Goal: Transaction & Acquisition: Purchase product/service

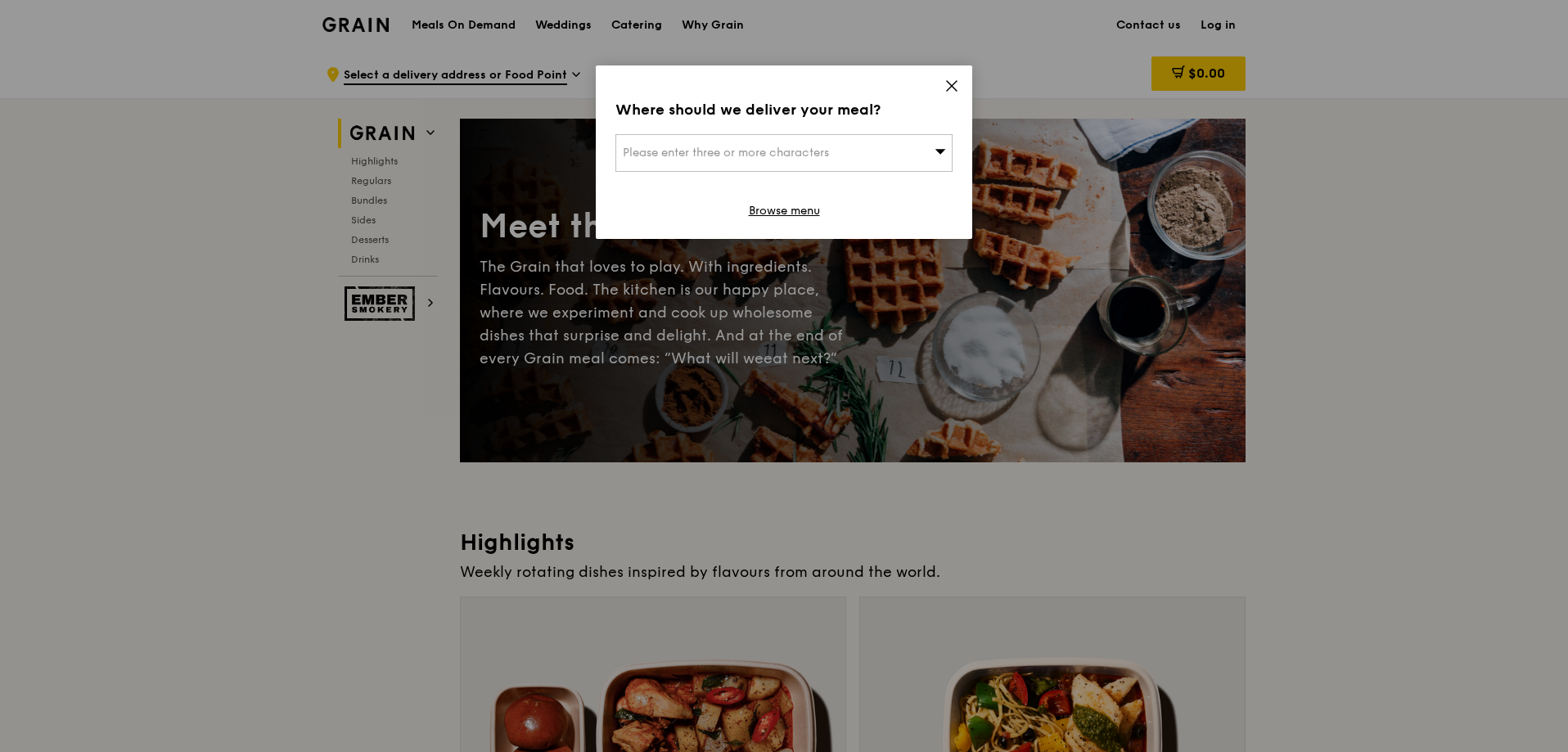
click at [950, 79] on icon at bounding box center [952, 85] width 15 height 15
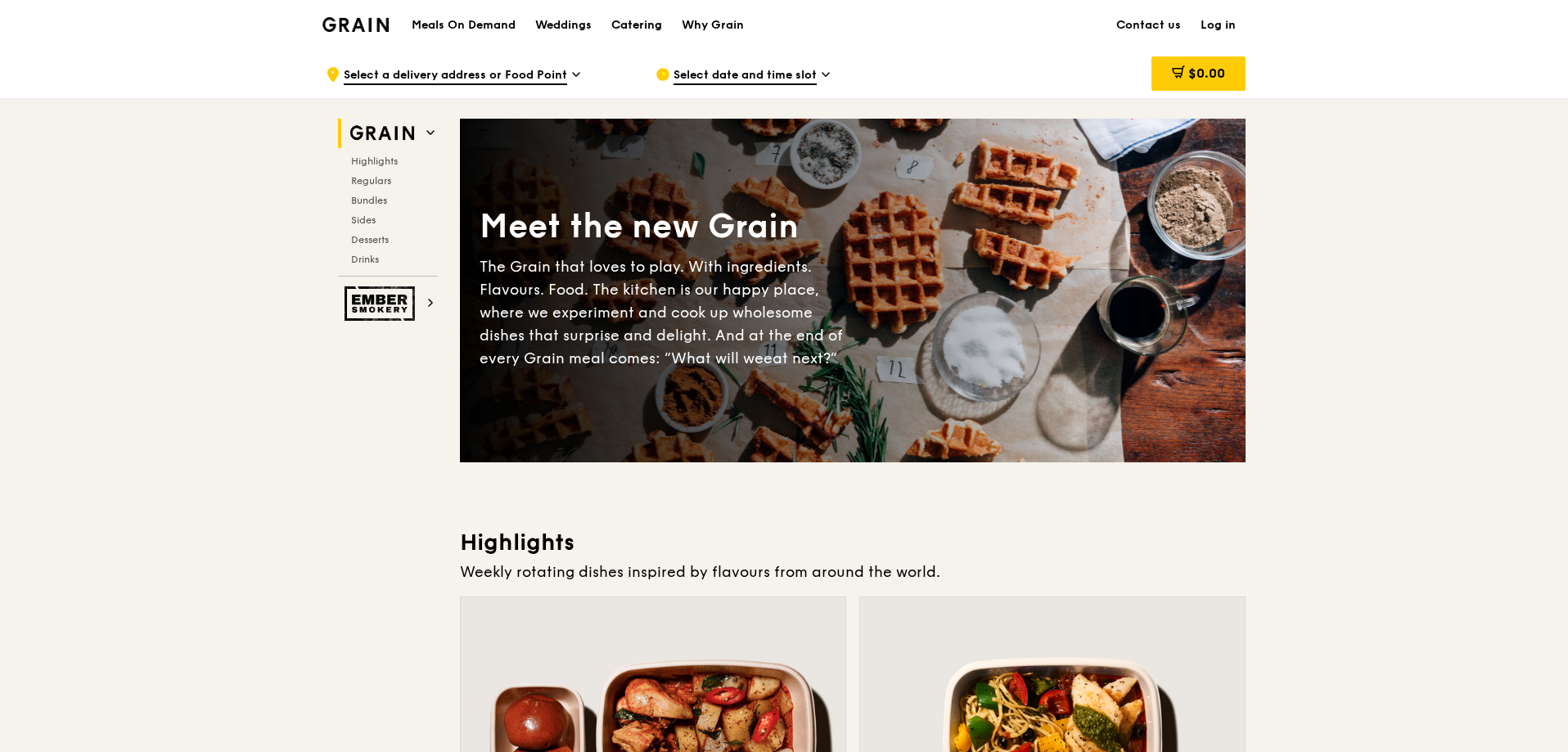
click at [634, 25] on div "Catering" at bounding box center [637, 25] width 51 height 50
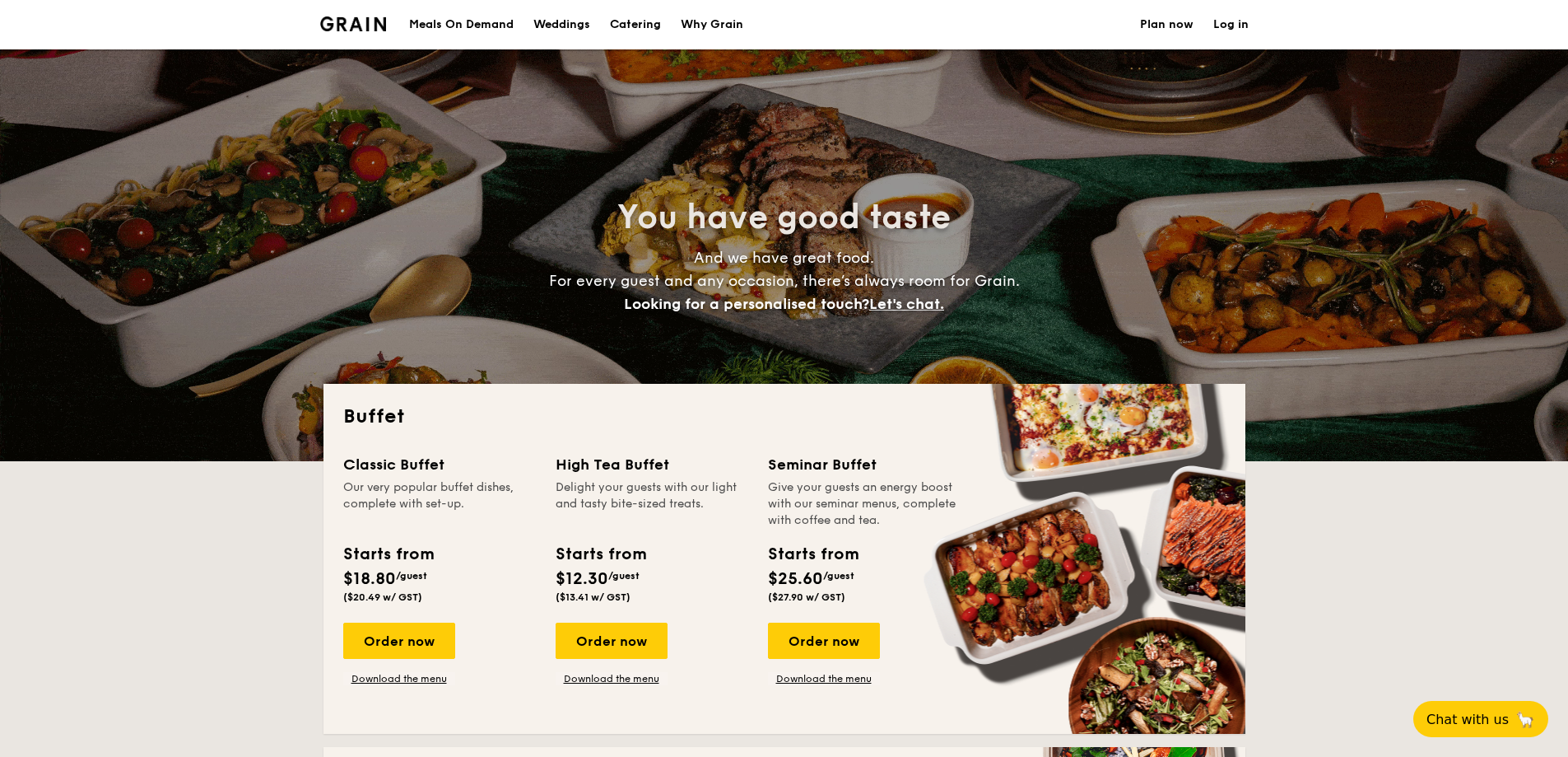
select select
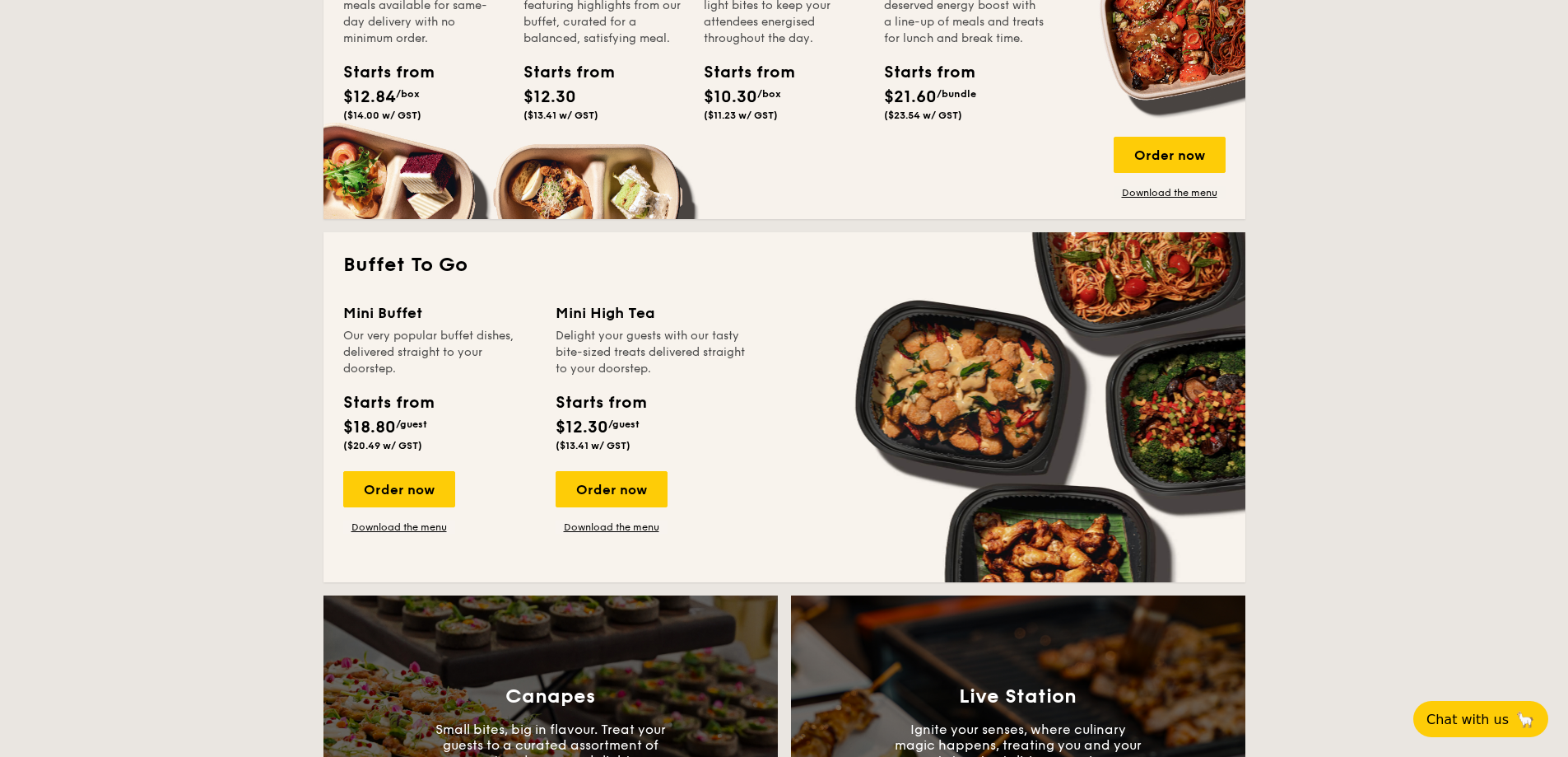
scroll to position [906, 0]
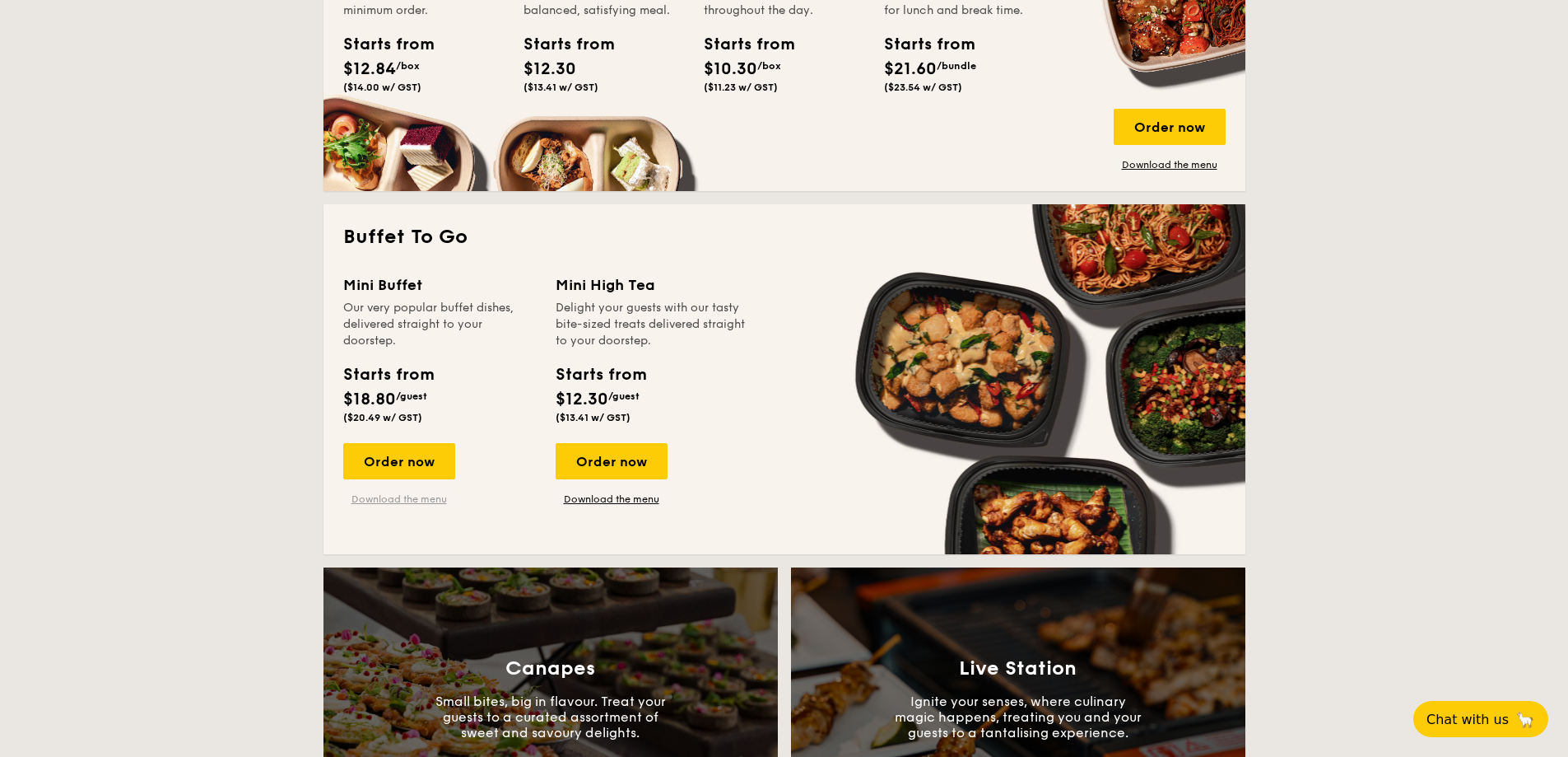
click at [415, 501] on link "Download the menu" at bounding box center [399, 498] width 111 height 13
click at [588, 499] on link "Download the menu" at bounding box center [611, 498] width 111 height 13
click at [413, 473] on div "Order now" at bounding box center [399, 461] width 111 height 36
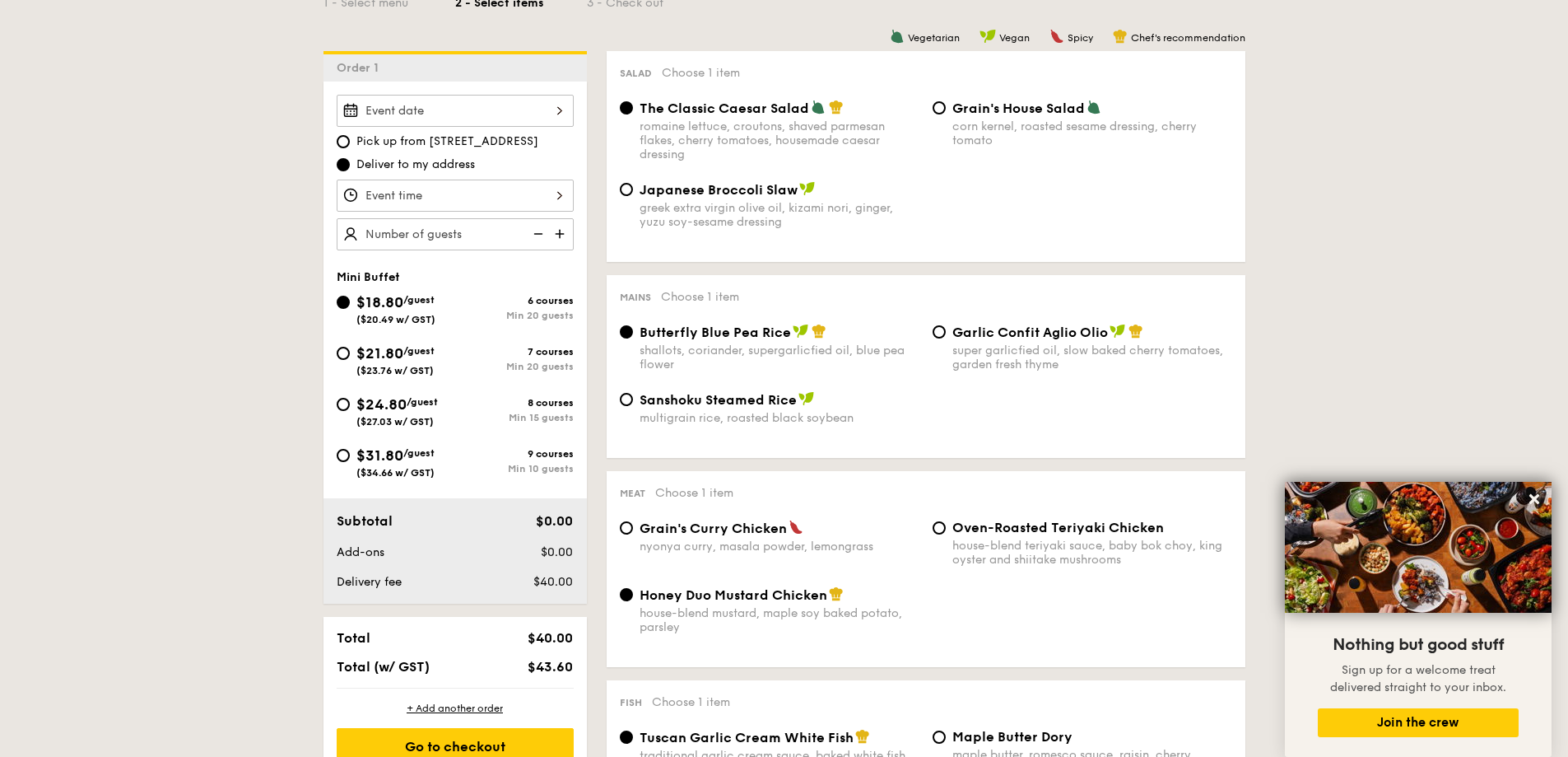
scroll to position [412, 0]
click at [354, 359] on div "$21.80 /guest ($23.76 w/ GST)" at bounding box center [395, 360] width 118 height 34
click at [350, 359] on input "$21.80 /guest ($23.76 w/ GST) 7 courses Min 20 guests" at bounding box center [342, 354] width 13 height 13
radio input "true"
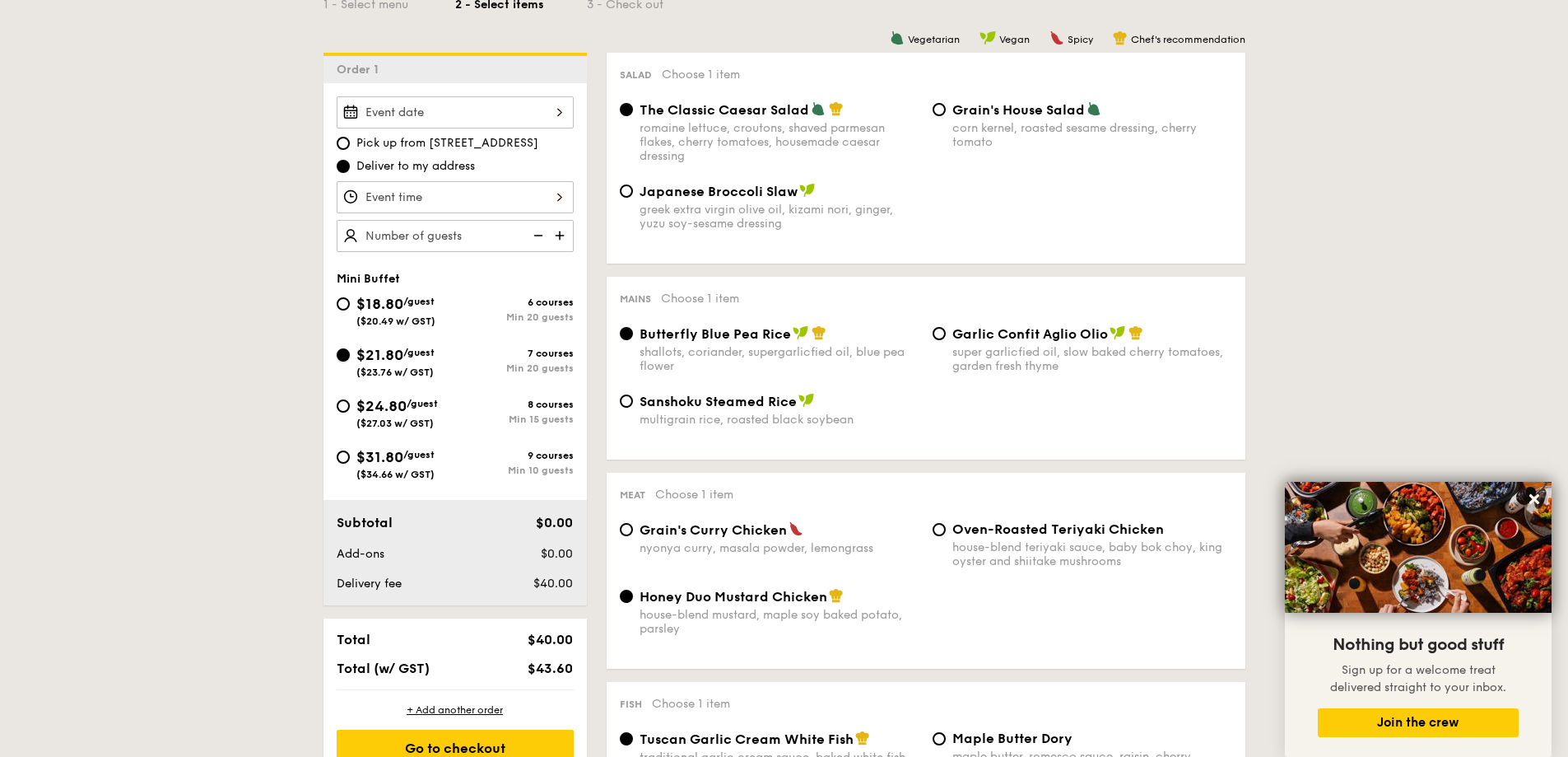
radio input "true"
radio input "false"
radio input "true"
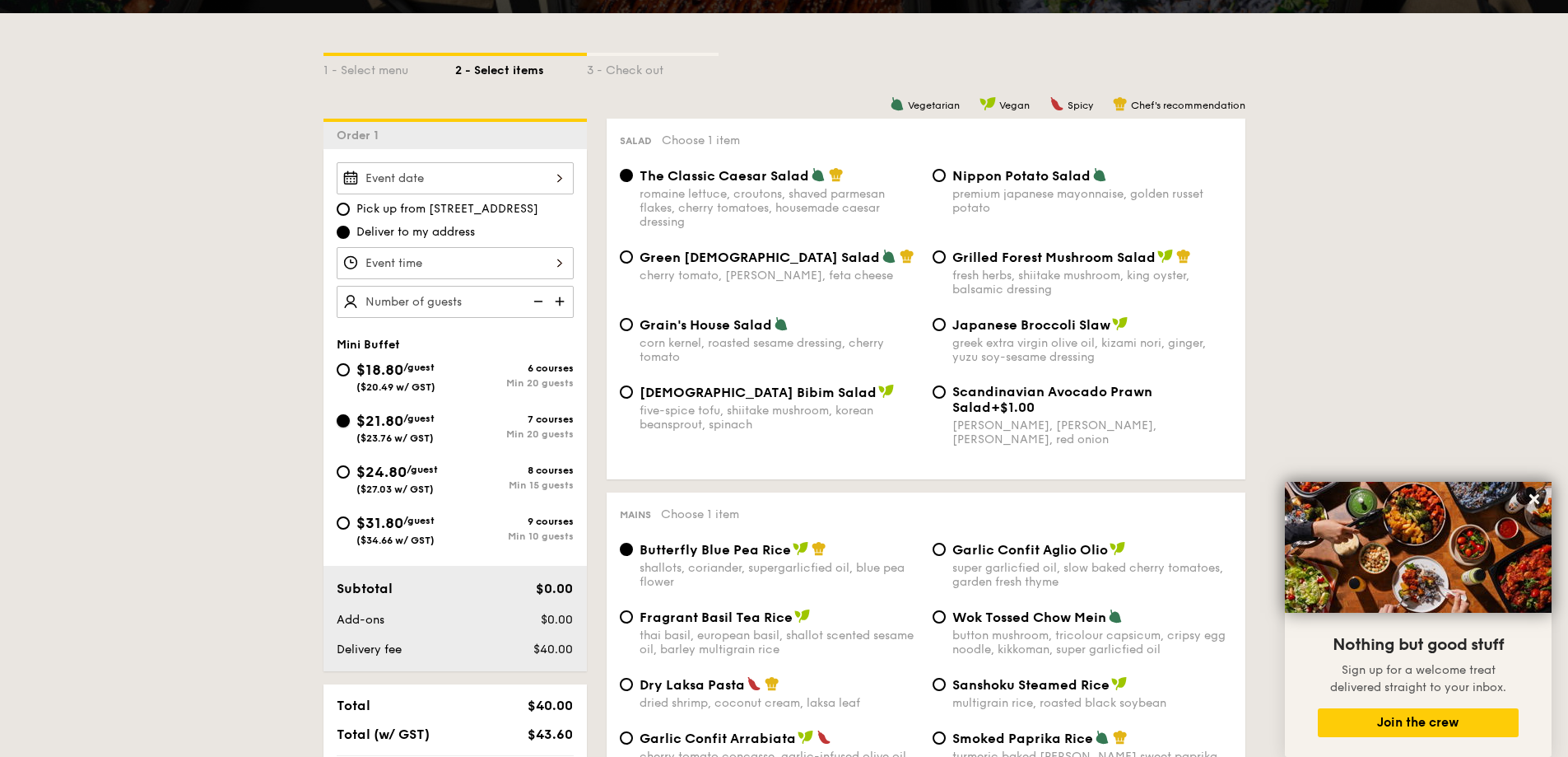
scroll to position [0, 0]
